Goal: Information Seeking & Learning: Learn about a topic

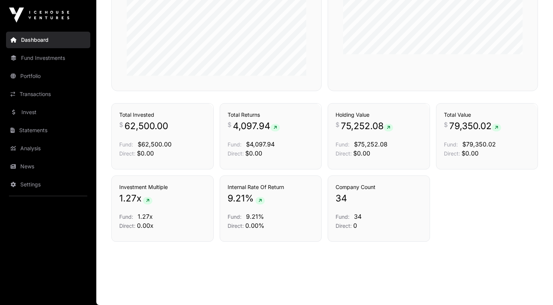
scroll to position [493, 0]
click at [36, 114] on link "Invest" at bounding box center [48, 112] width 84 height 17
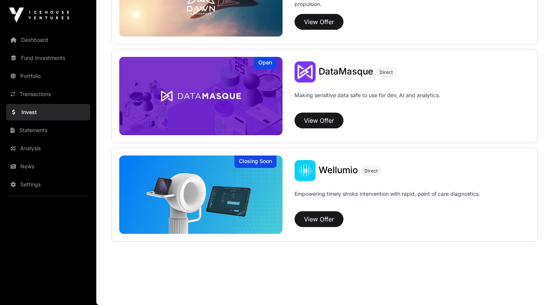
scroll to position [836, 0]
click at [29, 96] on link "Transactions" at bounding box center [48, 94] width 84 height 17
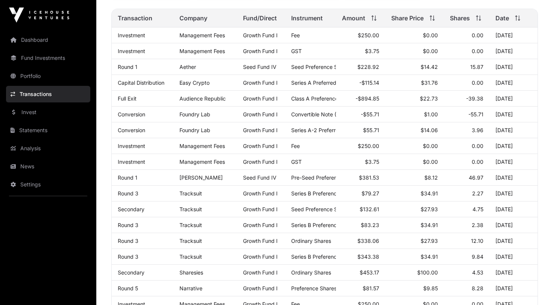
scroll to position [105, 0]
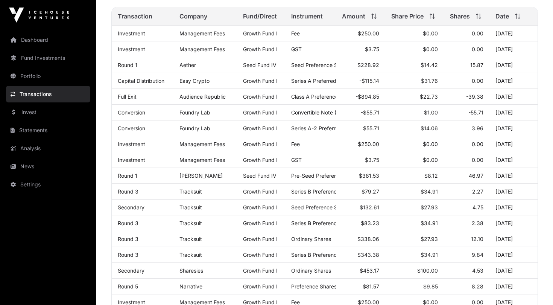
click at [54, 79] on link "Portfolio" at bounding box center [48, 76] width 84 height 17
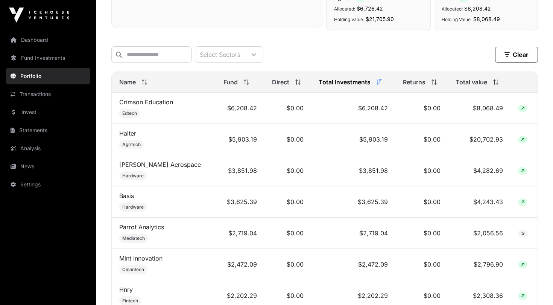
scroll to position [276, 0]
click at [420, 87] on div "Returns" at bounding box center [422, 82] width 38 height 9
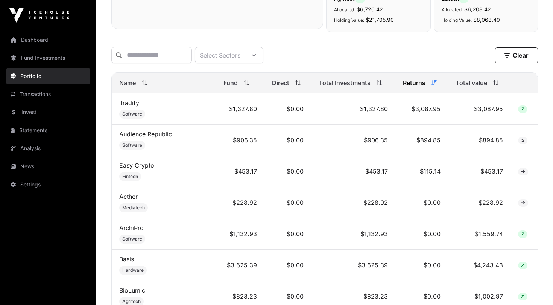
click at [351, 82] on span "Total Investments" at bounding box center [344, 82] width 52 height 9
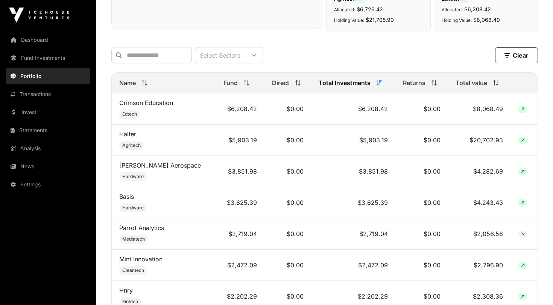
click at [470, 85] on span "Total value" at bounding box center [471, 82] width 32 height 9
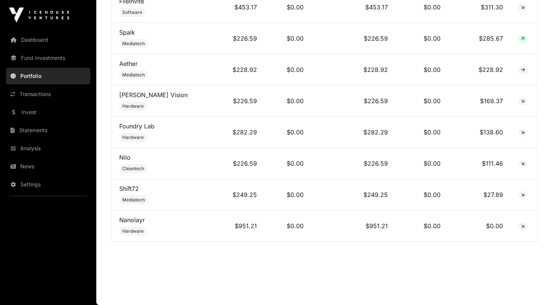
scroll to position [1190, 0]
click at [139, 220] on link "Nanolayr" at bounding box center [132, 220] width 26 height 8
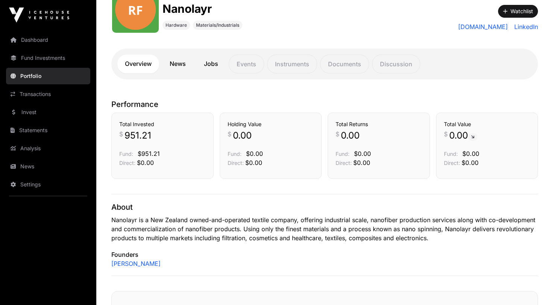
scroll to position [103, 0]
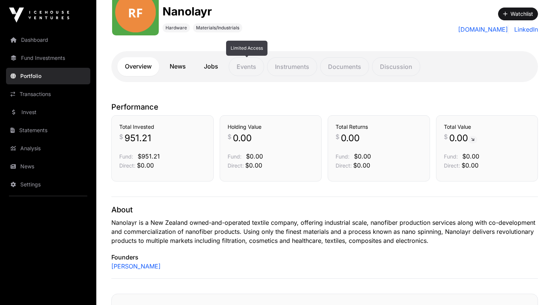
click at [254, 67] on p "Events" at bounding box center [246, 66] width 35 height 19
click at [174, 65] on link "News" at bounding box center [177, 66] width 31 height 19
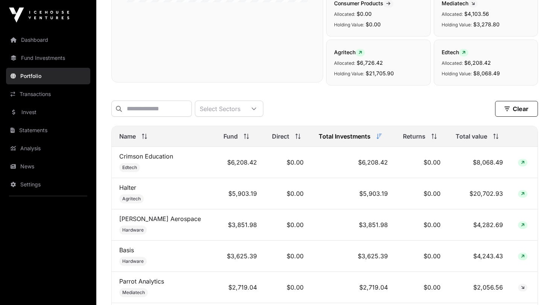
scroll to position [223, 0]
click at [470, 140] on span "Total value" at bounding box center [471, 135] width 32 height 9
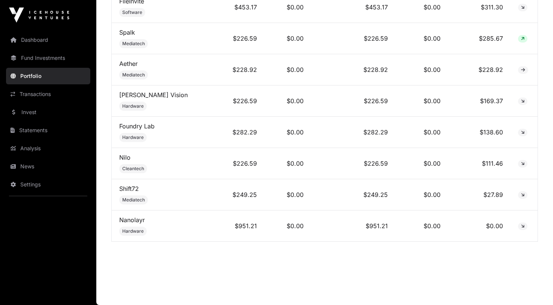
scroll to position [1190, 0]
click at [138, 123] on link "Foundry Lab" at bounding box center [136, 126] width 35 height 8
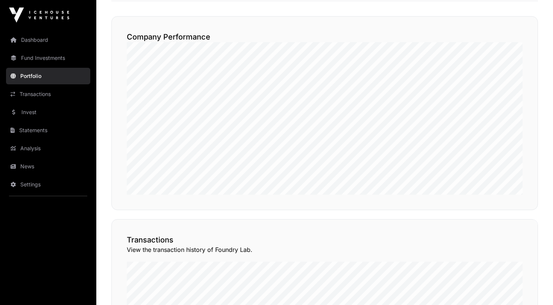
scroll to position [599, 0]
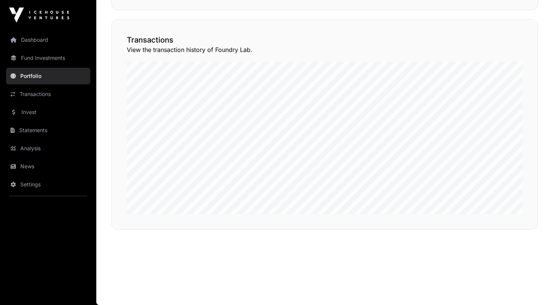
click at [499, 12] on button "View Transactions" at bounding box center [504, 6] width 62 height 13
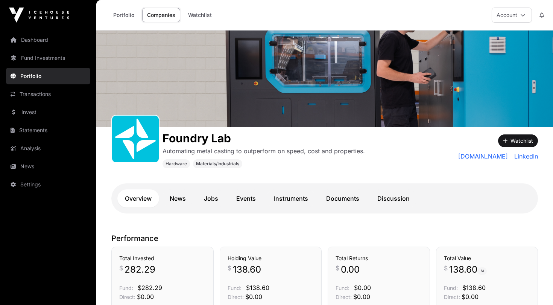
scroll to position [599, 0]
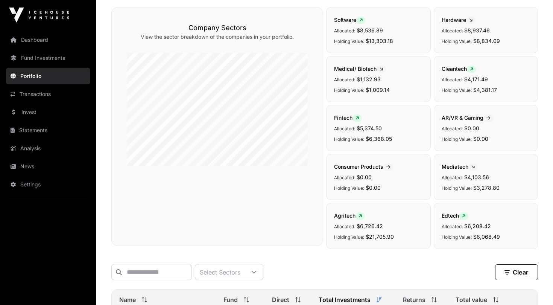
scroll to position [326, 0]
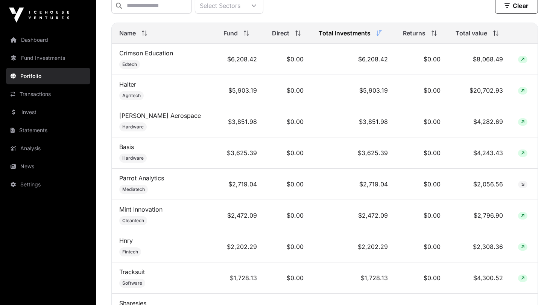
click at [478, 36] on span "Total value" at bounding box center [471, 33] width 32 height 9
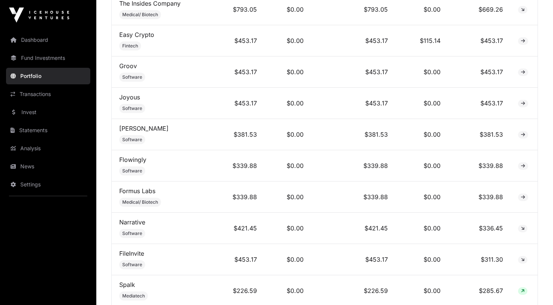
scroll to position [938, 0]
